Goal: Task Accomplishment & Management: Manage account settings

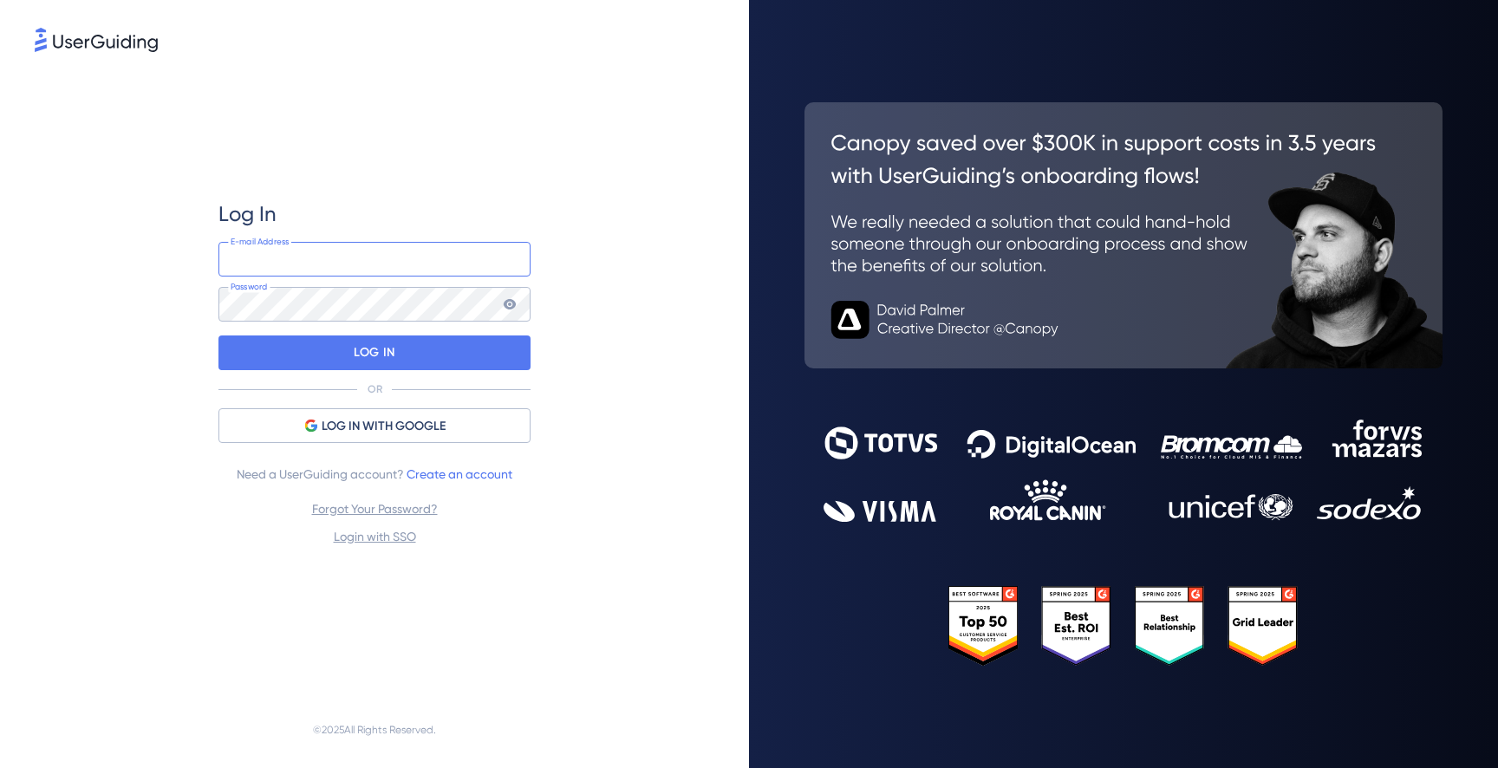
click at [364, 274] on input "email" at bounding box center [374, 259] width 312 height 35
type input "[EMAIL_ADDRESS][DOMAIN_NAME]"
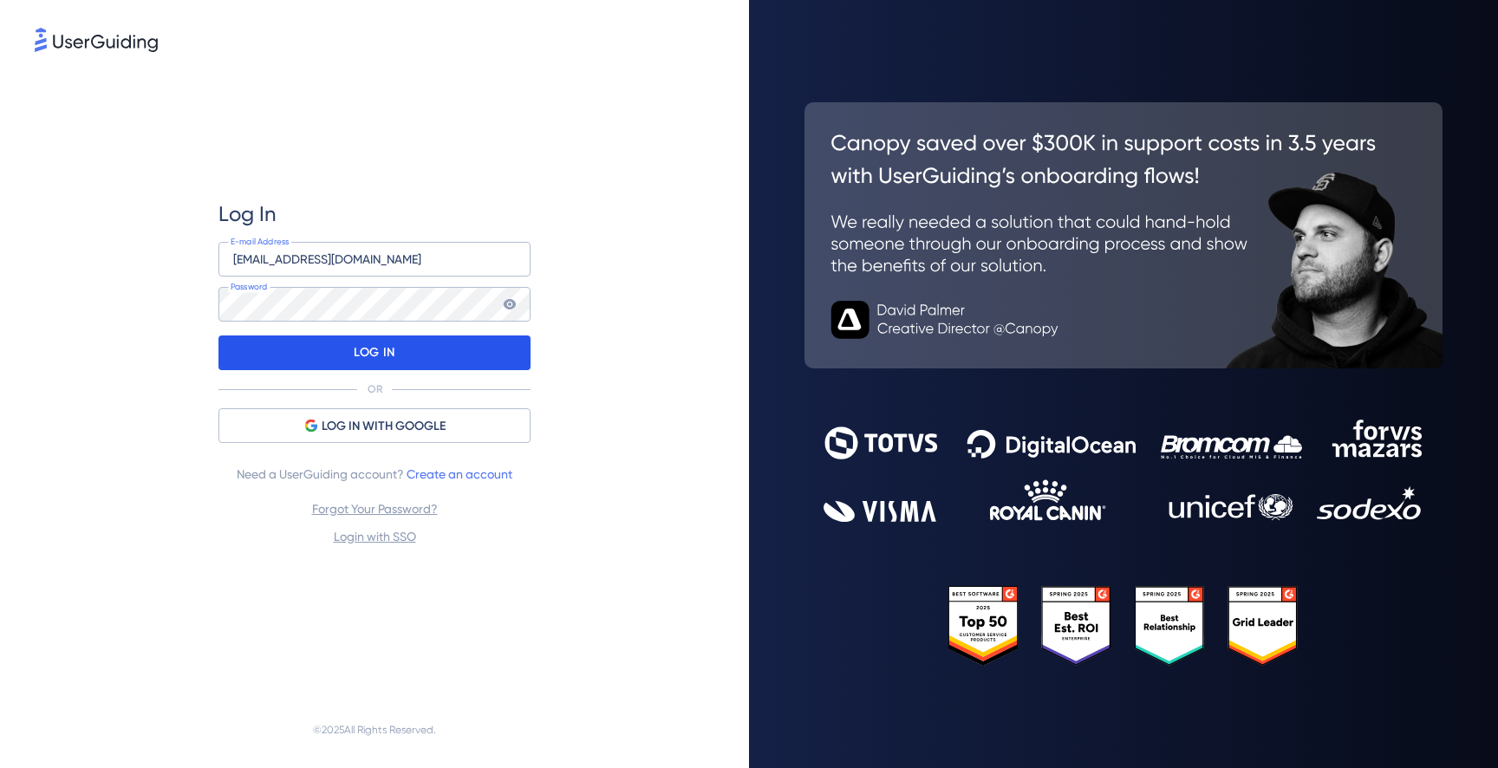
click at [401, 361] on div "LOG IN" at bounding box center [374, 353] width 312 height 35
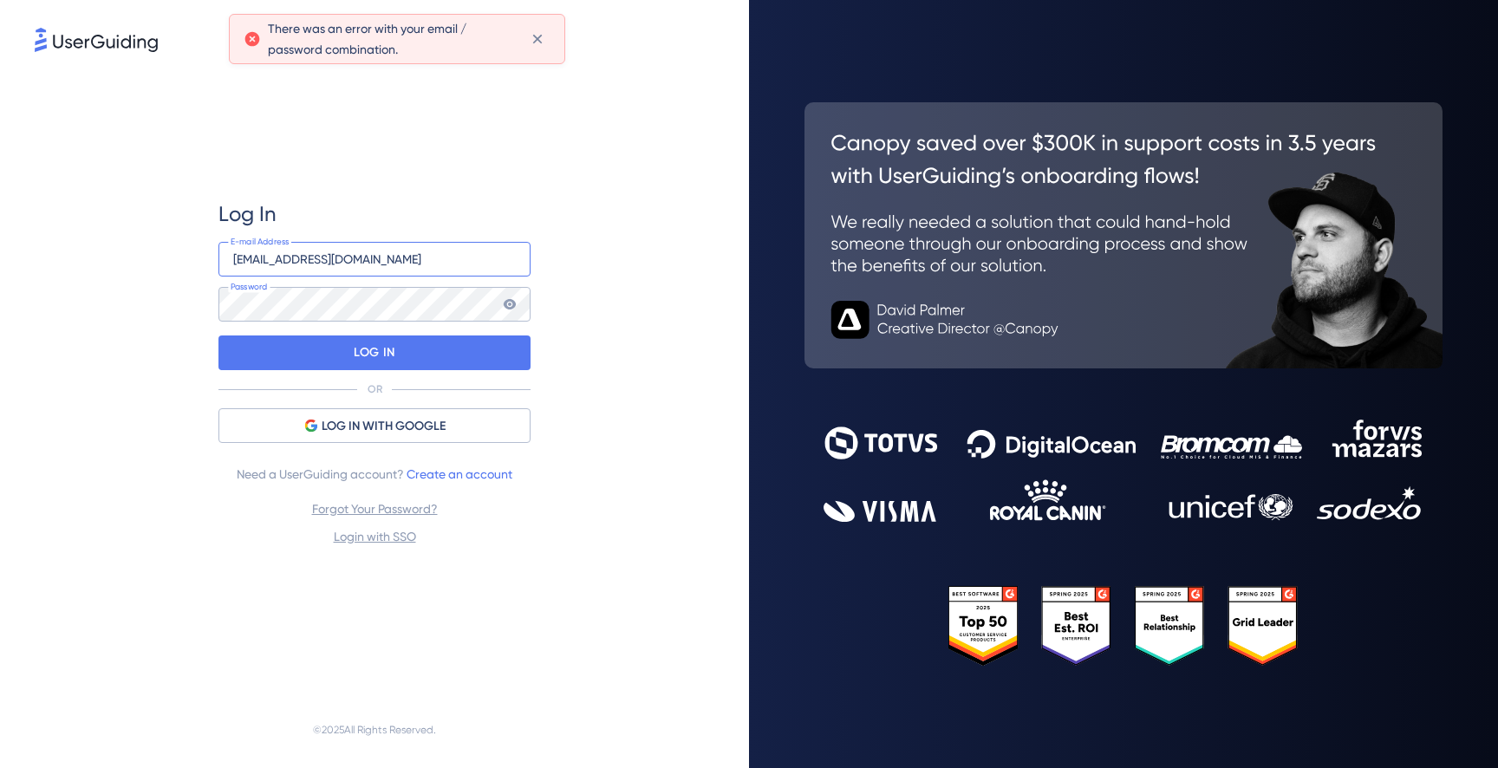
click at [401, 266] on input "[EMAIL_ADDRESS][DOMAIN_NAME]" at bounding box center [374, 259] width 312 height 35
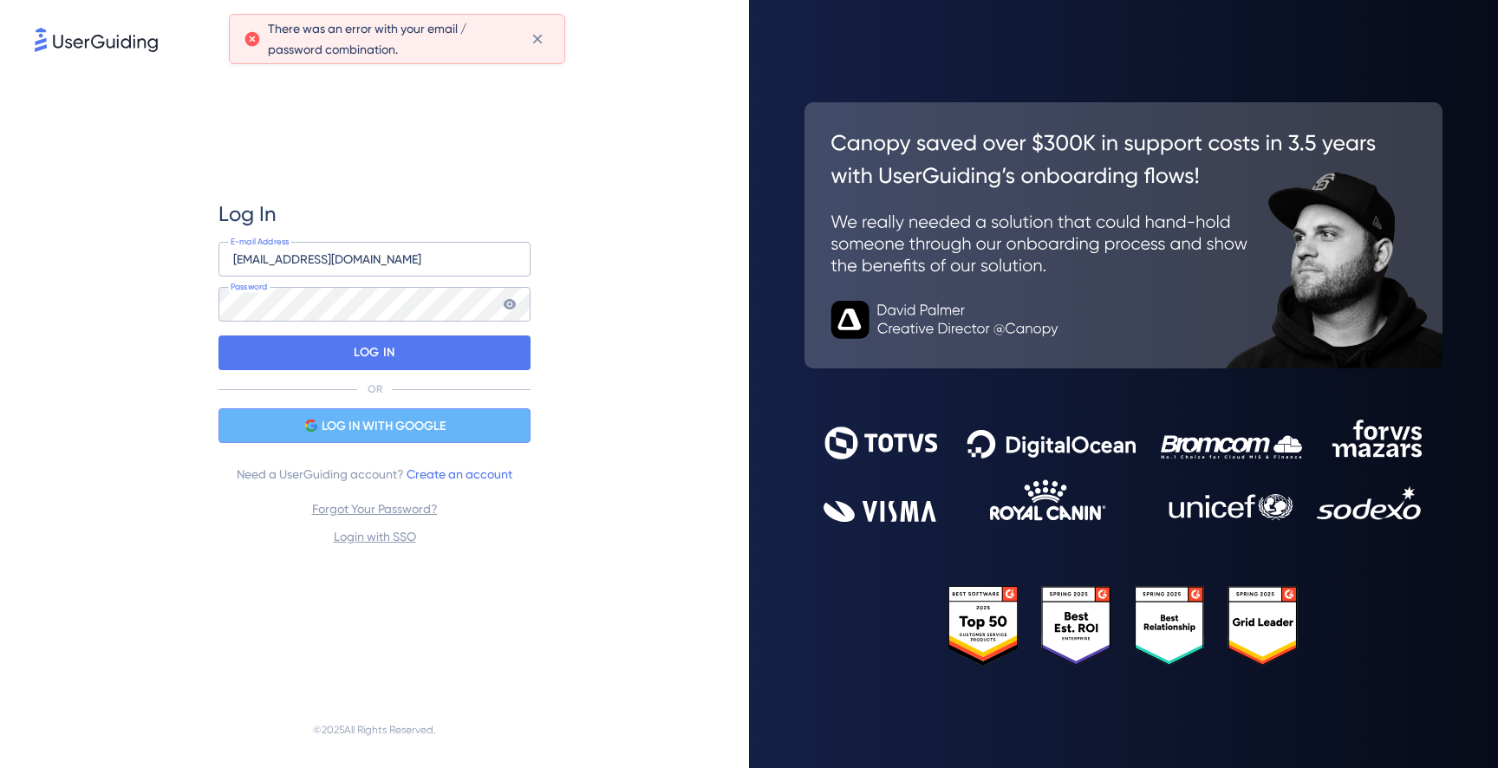
click at [429, 420] on span "LOG IN WITH GOOGLE" at bounding box center [384, 426] width 124 height 21
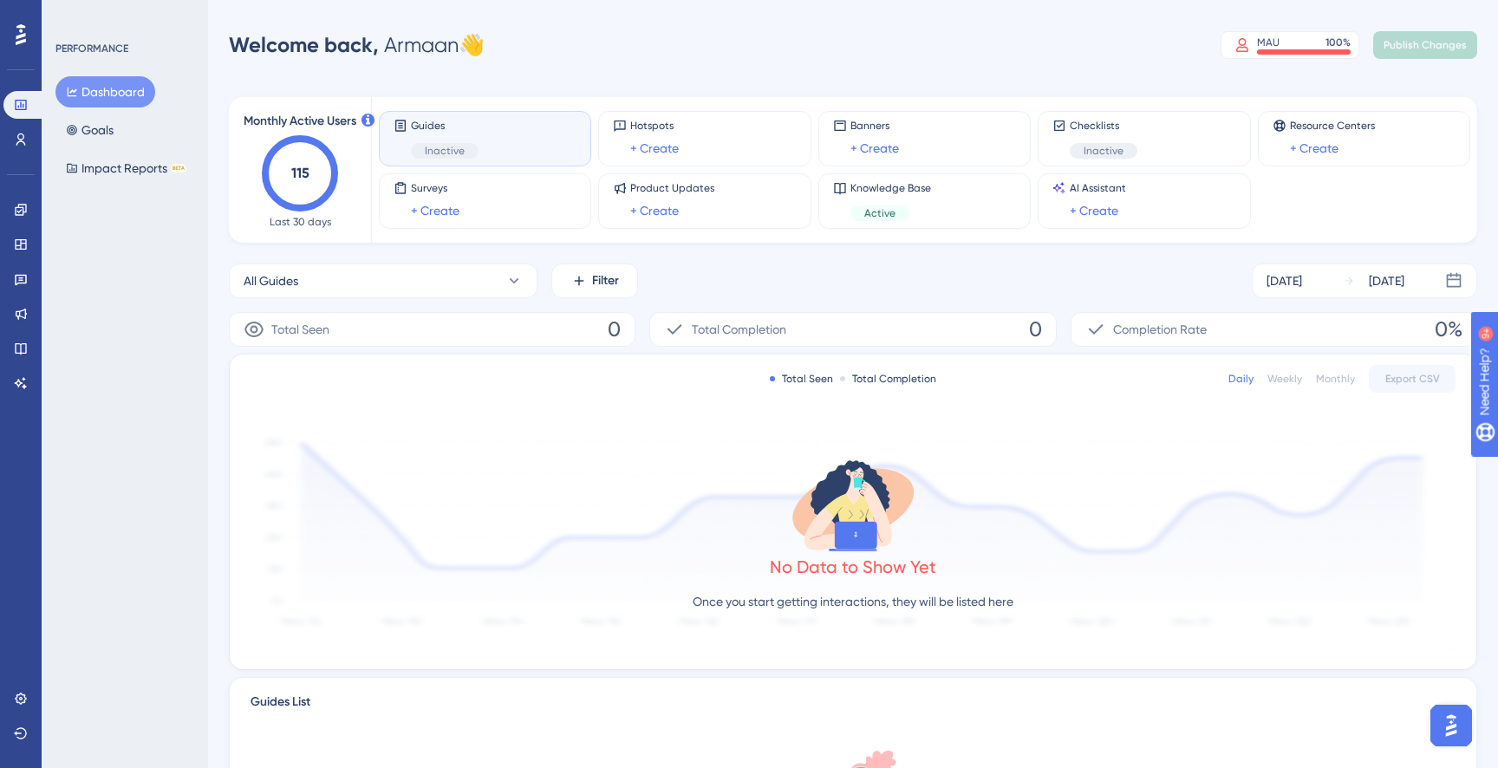
click at [877, 266] on div "All Guides Filter [DATE] [DATE]" at bounding box center [853, 281] width 1249 height 35
click at [1099, 36] on div "Welcome back, Armaan 👋 MAU 100 % Click to see add-on and upgrade options Publis…" at bounding box center [853, 45] width 1249 height 35
click at [1008, 51] on div "Welcome back, Armaan 👋 MAU 100 % Click to see add-on and upgrade options Publis…" at bounding box center [853, 45] width 1249 height 35
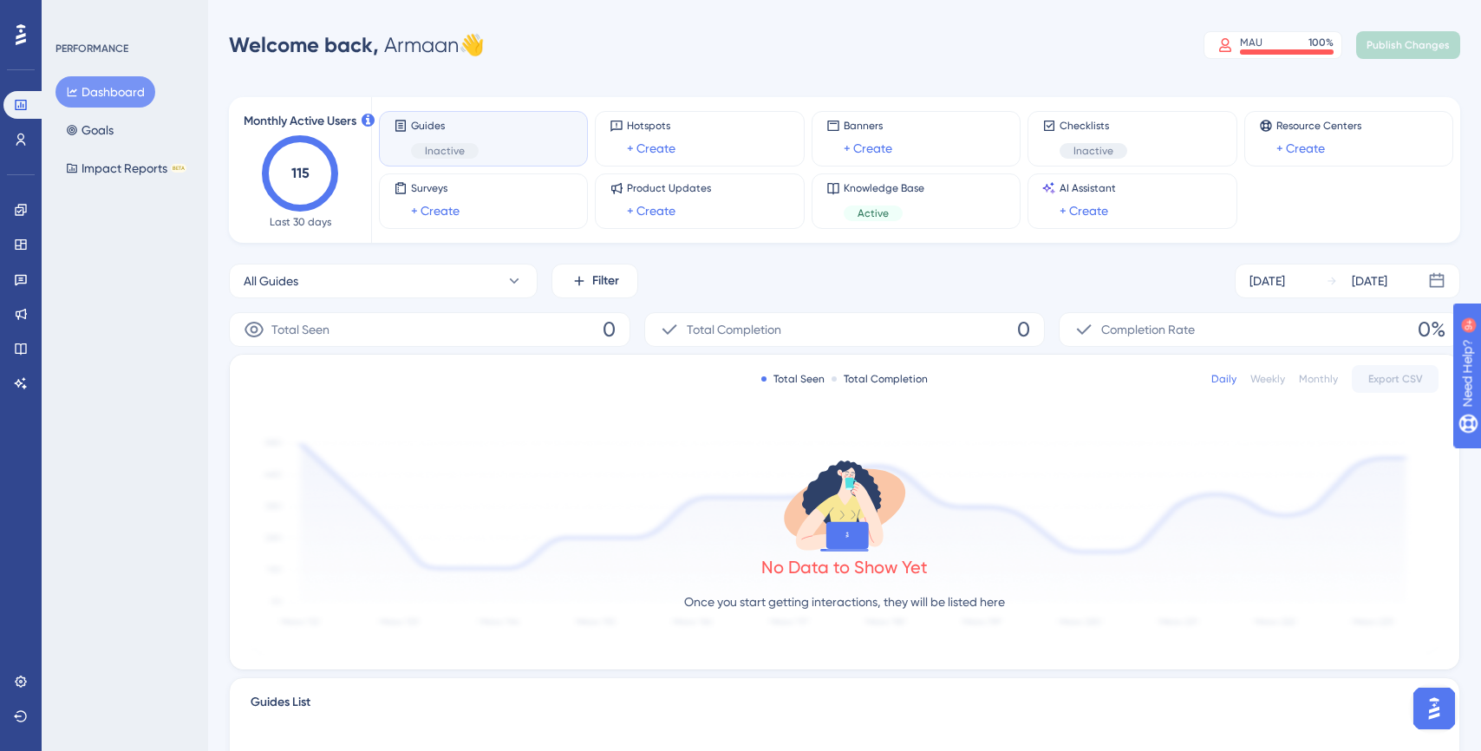
click at [531, 244] on div "Monthly Active Users 115 Last 30 days Guides Inactive Hotspots + Create Banners…" at bounding box center [844, 556] width 1231 height 961
